Goal: Task Accomplishment & Management: Manage account settings

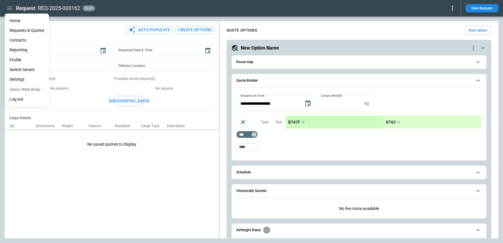
click at [20, 78] on li "Settings" at bounding box center [27, 80] width 44 height 10
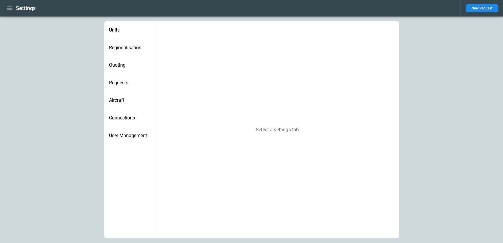
click at [117, 97] on div "Aircraft" at bounding box center [129, 100] width 51 height 18
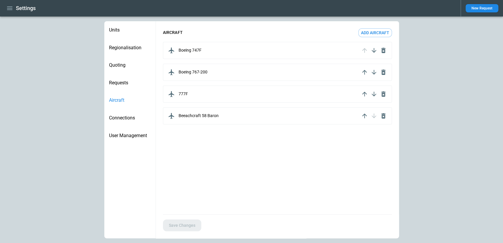
click at [120, 66] on span "Quoting" at bounding box center [130, 65] width 42 height 6
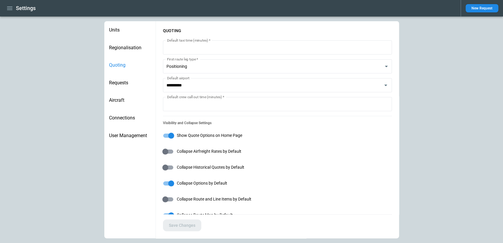
type input "**********"
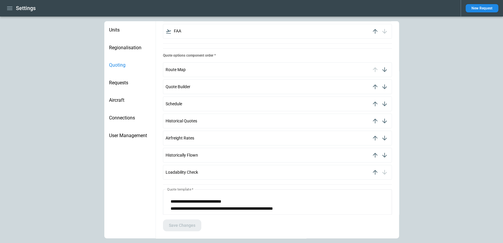
scroll to position [325, 0]
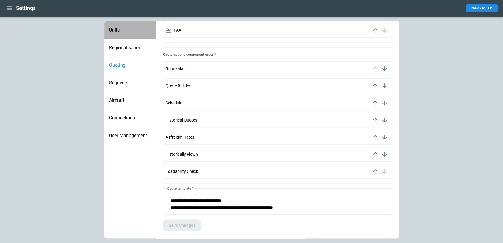
click at [116, 31] on span "Units" at bounding box center [130, 30] width 42 height 6
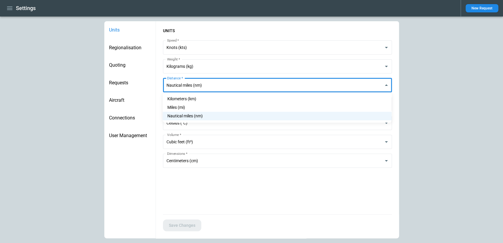
click at [217, 88] on body "**********" at bounding box center [251, 121] width 503 height 243
click at [217, 88] on div at bounding box center [251, 121] width 503 height 243
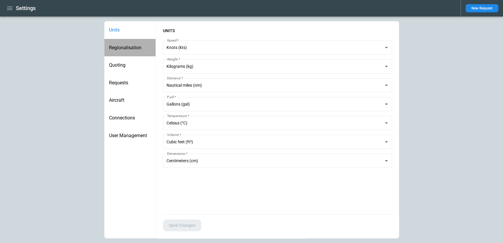
click at [130, 50] on span "Regionalisation" at bounding box center [130, 48] width 42 height 6
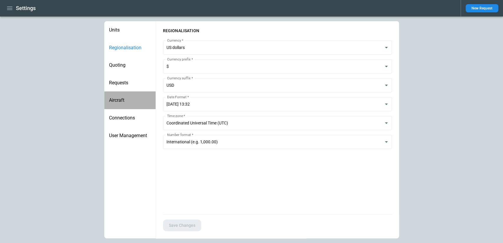
click at [123, 98] on span "Aircraft" at bounding box center [130, 100] width 42 height 6
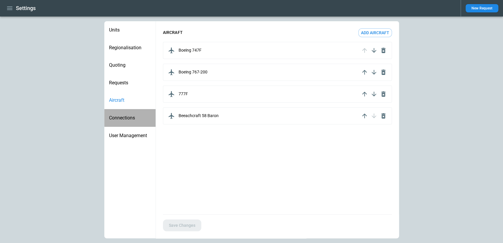
click at [126, 112] on div "Connections" at bounding box center [129, 118] width 51 height 18
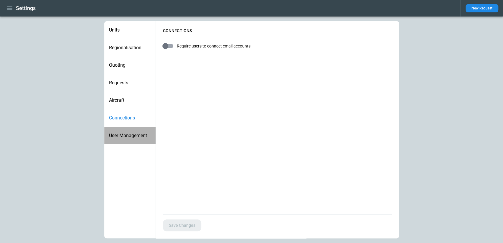
click at [130, 130] on div "User Management" at bounding box center [129, 136] width 51 height 18
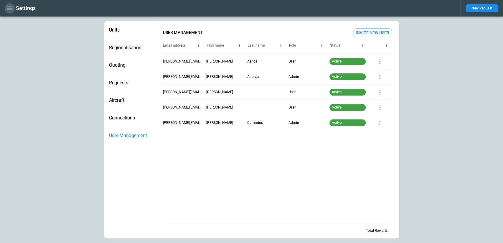
click at [14, 8] on button "button" at bounding box center [10, 8] width 10 height 10
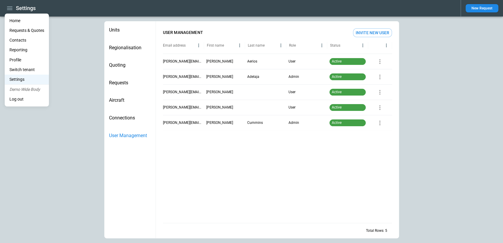
click at [13, 24] on li "Home" at bounding box center [27, 21] width 44 height 10
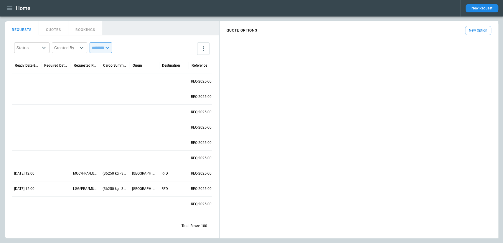
click at [106, 79] on div at bounding box center [114, 81] width 29 height 15
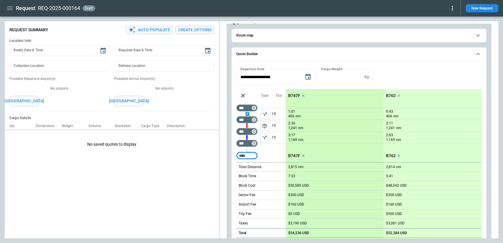
scroll to position [28, 0]
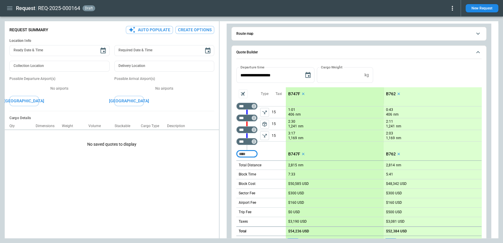
click at [296, 95] on p "B747F" at bounding box center [294, 93] width 12 height 5
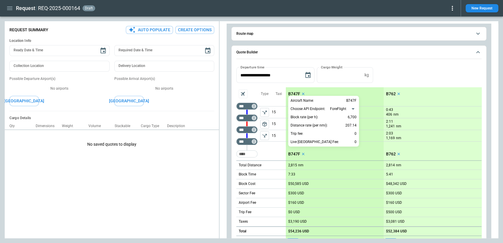
click at [274, 145] on div at bounding box center [251, 121] width 503 height 243
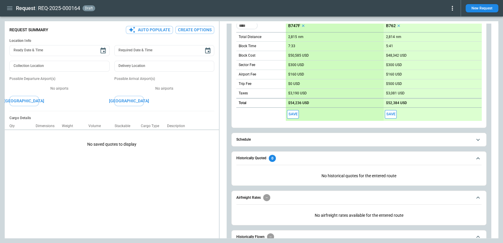
scroll to position [193, 0]
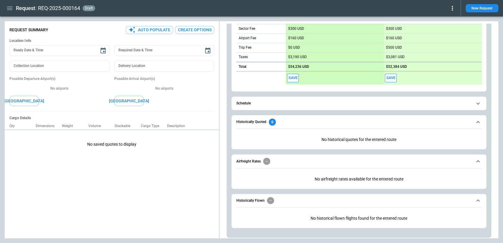
click at [297, 104] on span "Schedule" at bounding box center [354, 103] width 236 height 4
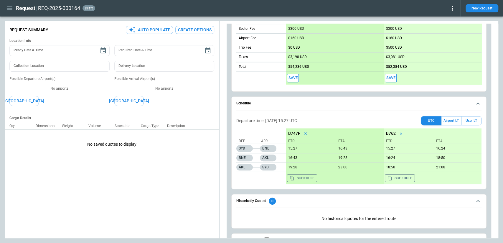
click at [297, 104] on span "Schedule" at bounding box center [354, 103] width 236 height 4
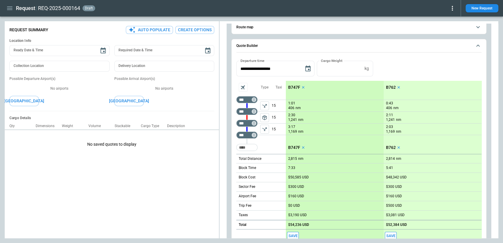
scroll to position [0, 0]
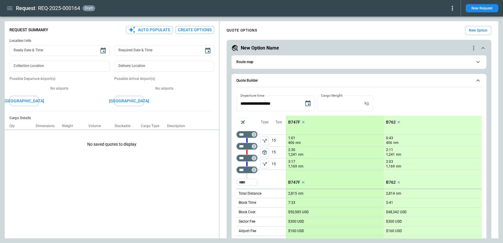
click at [304, 56] on button "Route map" at bounding box center [358, 61] width 245 height 13
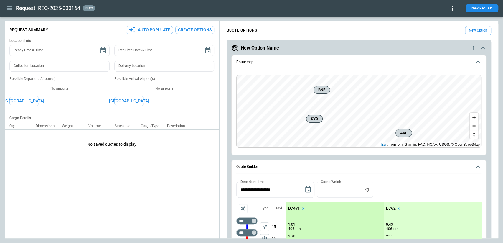
click at [304, 56] on button "Route map" at bounding box center [358, 62] width 245 height 14
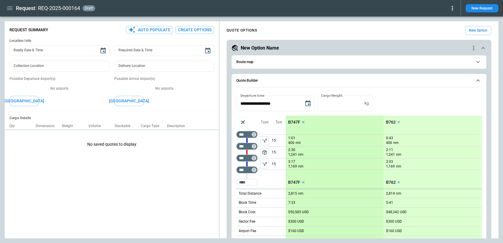
click at [243, 120] on icon "Aircraft selection" at bounding box center [243, 122] width 8 height 8
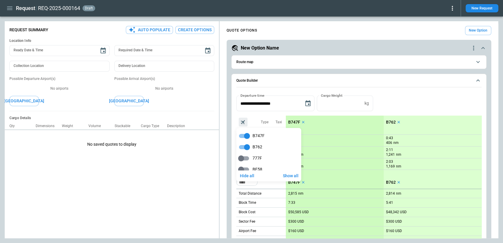
scroll to position [7, 0]
click at [437, 106] on div at bounding box center [251, 121] width 503 height 243
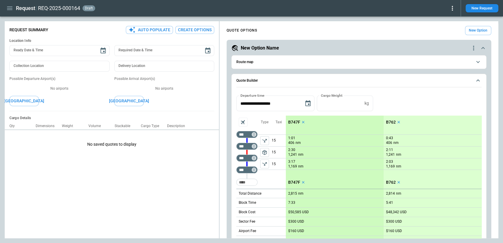
scroll to position [58, 0]
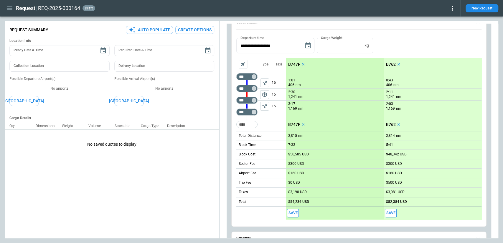
click at [290, 63] on p "B747F" at bounding box center [294, 64] width 12 height 5
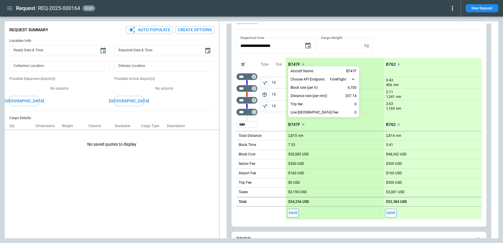
click at [386, 65] on div at bounding box center [251, 121] width 503 height 243
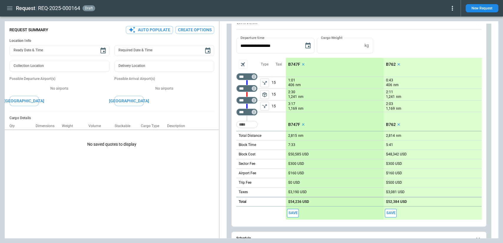
click at [389, 64] on p "B762" at bounding box center [391, 64] width 10 height 5
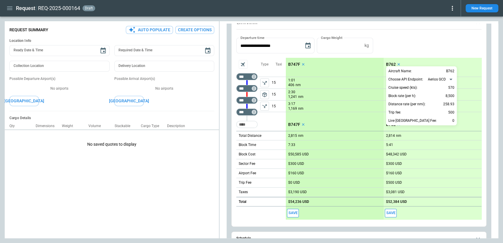
click at [463, 49] on div at bounding box center [251, 121] width 503 height 243
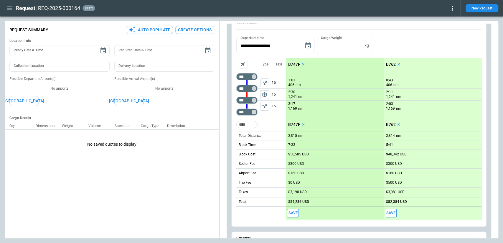
click at [6, 7] on icon "button" at bounding box center [9, 8] width 7 height 7
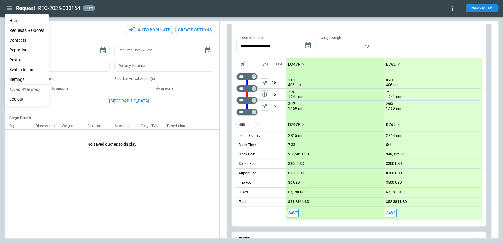
click at [22, 77] on li "Settings" at bounding box center [27, 80] width 44 height 10
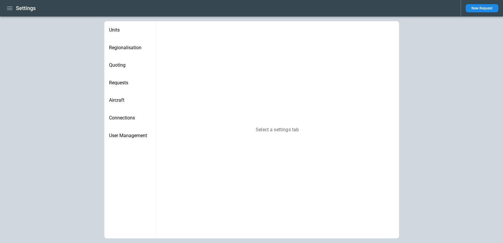
click at [130, 84] on span "Requests" at bounding box center [130, 83] width 42 height 6
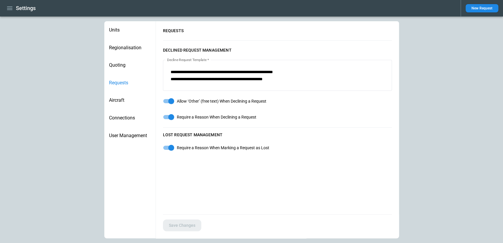
click at [129, 67] on span "Quoting" at bounding box center [130, 65] width 42 height 6
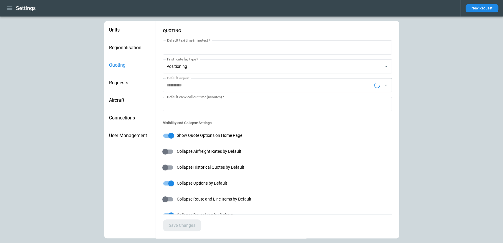
type input "**********"
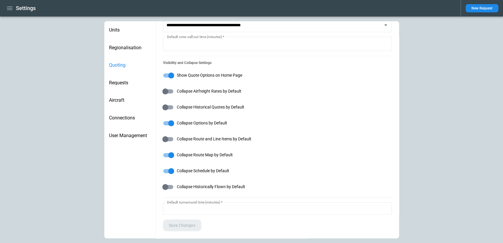
scroll to position [61, 0]
click at [126, 103] on div "Aircraft" at bounding box center [129, 100] width 51 height 18
